Goal: Transaction & Acquisition: Purchase product/service

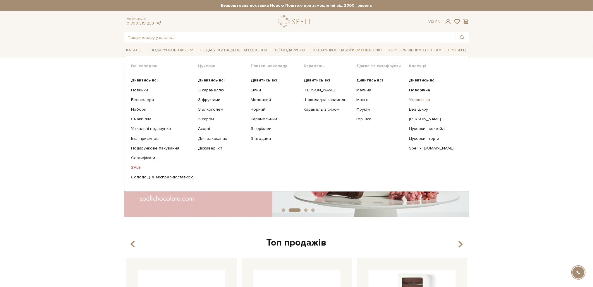
click at [423, 101] on link "Українська" at bounding box center [433, 99] width 48 height 5
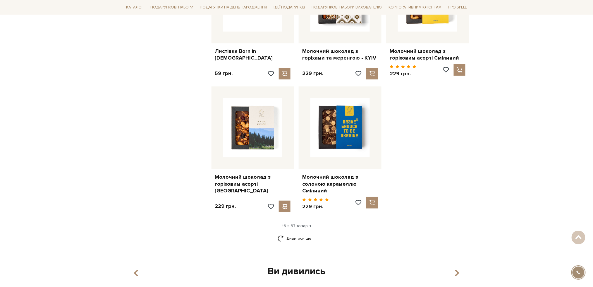
scroll to position [663, 0]
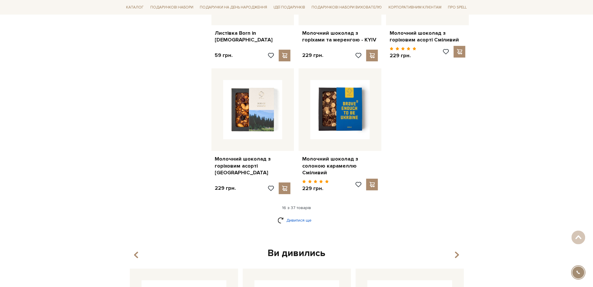
click at [298, 215] on link "Дивитися ще" at bounding box center [296, 220] width 38 height 10
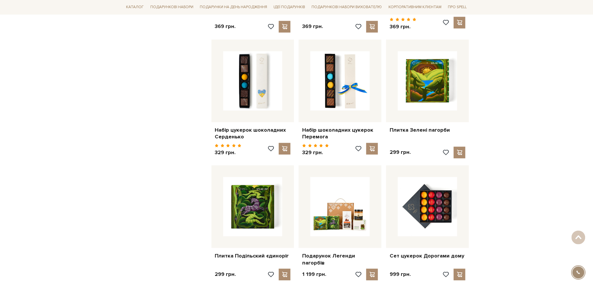
scroll to position [1364, 0]
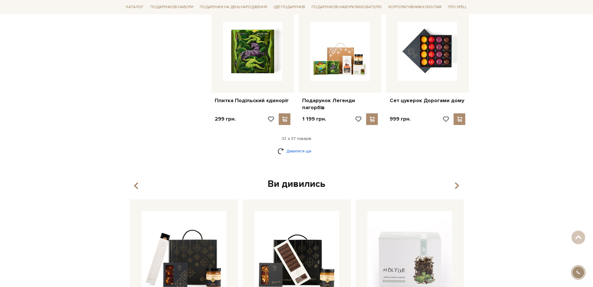
click at [303, 146] on link "Дивитися ще" at bounding box center [296, 151] width 38 height 10
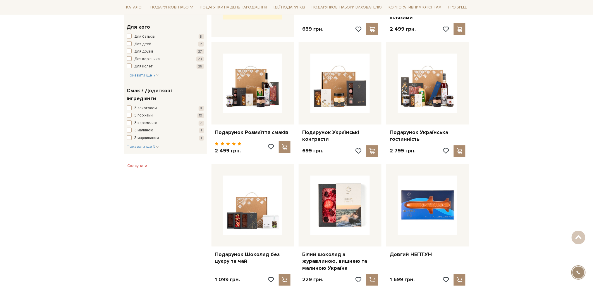
scroll to position [273, 0]
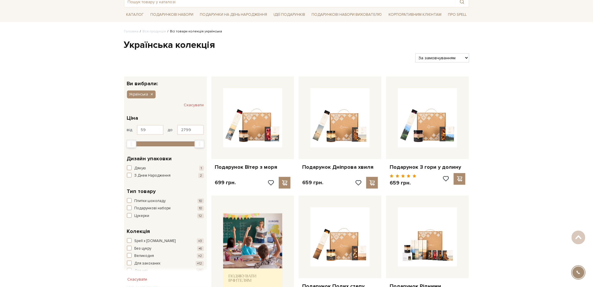
scroll to position [0, 0]
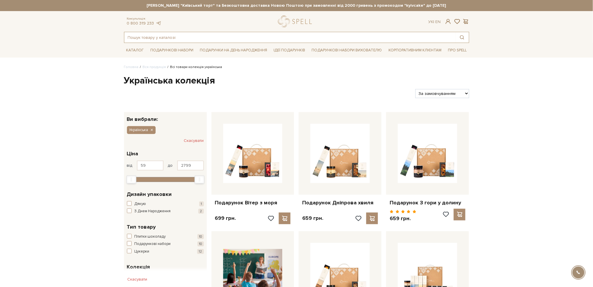
click at [244, 38] on input "text" at bounding box center [289, 37] width 331 height 11
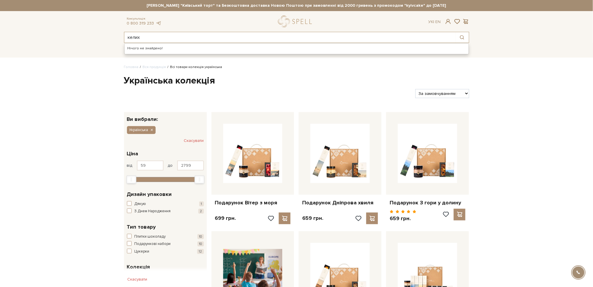
type input "келих"
